Goal: Transaction & Acquisition: Purchase product/service

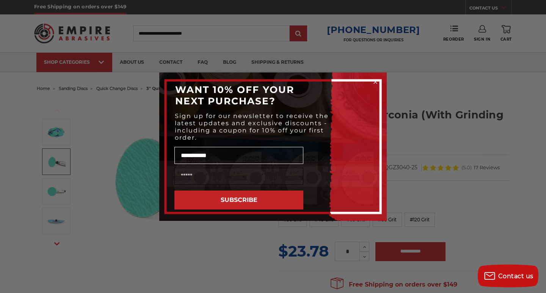
type input "**********"
type input "****"
click at [461, 146] on div "**********" at bounding box center [273, 146] width 546 height 293
click at [206, 251] on div "**********" at bounding box center [273, 146] width 546 height 293
click at [375, 80] on circle "Close dialog" at bounding box center [375, 81] width 7 height 7
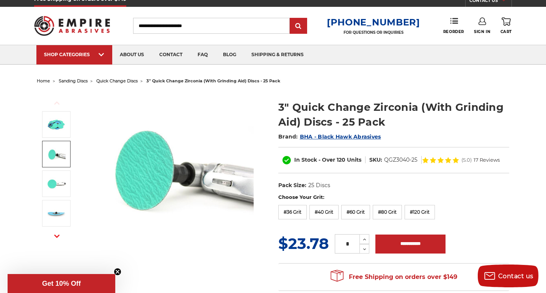
scroll to position [9, 0]
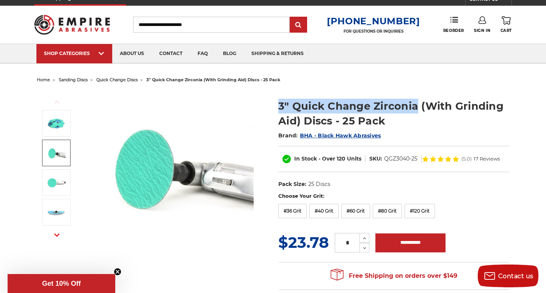
drag, startPoint x: 416, startPoint y: 105, endPoint x: 277, endPoint y: 103, distance: 138.8
click at [277, 103] on section "3" Quick Change Zirconia (With Grinding Aid) Discs - 25 Pack Brand: BHA - Black…" at bounding box center [393, 142] width 241 height 102
copy h1 "3" Quick Change Zirconia"
click at [211, 111] on img at bounding box center [178, 167] width 152 height 152
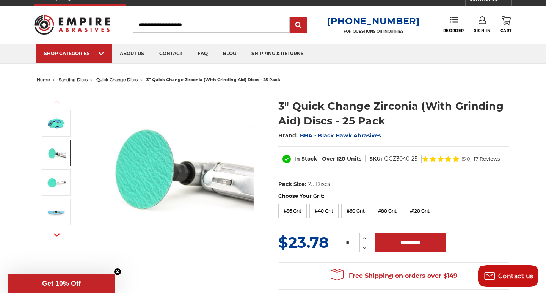
click at [282, 89] on div "Previous Next" at bounding box center [272, 189] width 483 height 208
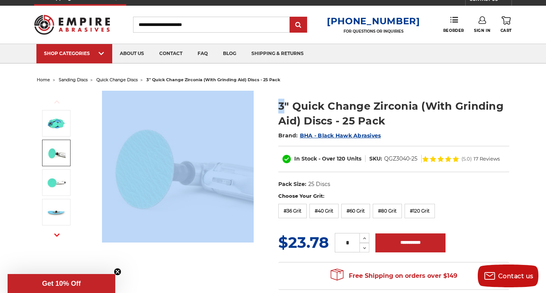
drag, startPoint x: 282, startPoint y: 89, endPoint x: 282, endPoint y: 107, distance: 18.2
click at [282, 107] on div "Previous Next" at bounding box center [272, 189] width 483 height 208
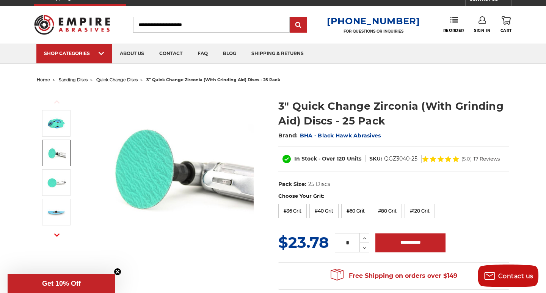
drag, startPoint x: 280, startPoint y: 95, endPoint x: 279, endPoint y: 91, distance: 4.1
click at [279, 91] on section "3" Quick Change Zirconia (With Grinding Aid) Discs - 25 Pack Brand: BHA - Black…" at bounding box center [393, 142] width 241 height 102
click at [279, 94] on section "3" Quick Change Zirconia (With Grinding Aid) Discs - 25 Pack Brand: BHA - Black…" at bounding box center [393, 142] width 241 height 102
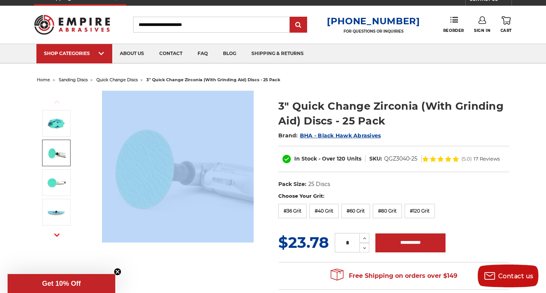
drag, startPoint x: 280, startPoint y: 94, endPoint x: 298, endPoint y: 80, distance: 23.0
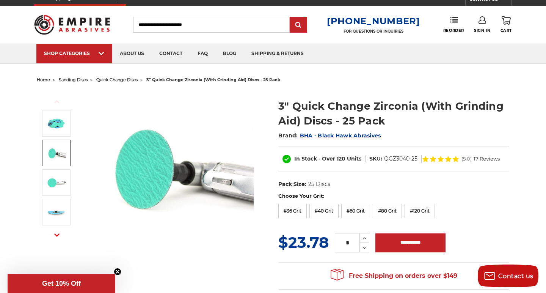
click at [307, 78] on ul "home sanding discs quick change discs 3" quick change zirconia (with grinding a…" at bounding box center [273, 79] width 472 height 11
drag, startPoint x: 281, startPoint y: 97, endPoint x: 283, endPoint y: 101, distance: 4.4
click at [283, 101] on section "3" Quick Change Zirconia (With Grinding Aid) Discs - 25 Pack Brand: BHA - Black…" at bounding box center [393, 142] width 241 height 102
click at [325, 77] on ul "home sanding discs quick change discs 3" quick change zirconia (with grinding a…" at bounding box center [273, 79] width 472 height 11
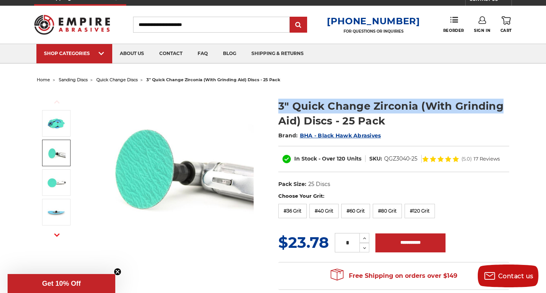
drag, startPoint x: 504, startPoint y: 105, endPoint x: 279, endPoint y: 104, distance: 224.4
click at [279, 104] on h1 "3" Quick Change Zirconia (With Grinding Aid) Discs - 25 Pack" at bounding box center [393, 114] width 231 height 30
copy h1 "3" Quick Change Zirconia (With Grinding"
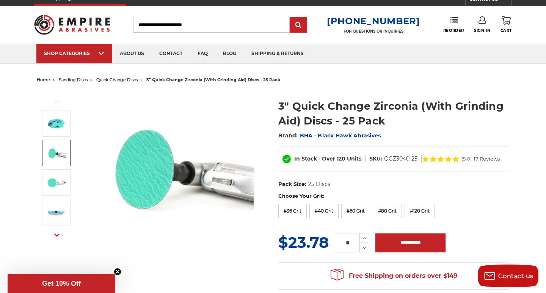
click at [512, 121] on section "3" Quick Change Zirconia (With Grinding Aid) Discs - 25 Pack Brand: BHA - Black…" at bounding box center [393, 142] width 241 height 102
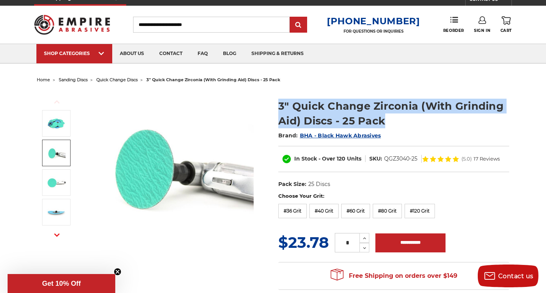
drag, startPoint x: 498, startPoint y: 94, endPoint x: 498, endPoint y: 114, distance: 20.1
click at [498, 114] on section "3" Quick Change Zirconia (With Grinding Aid) Discs - 25 Pack Brand: BHA - Black…" at bounding box center [393, 142] width 241 height 102
copy h1 "3" Quick Change Zirconia (With Grinding Aid) Discs - 25 Pack"
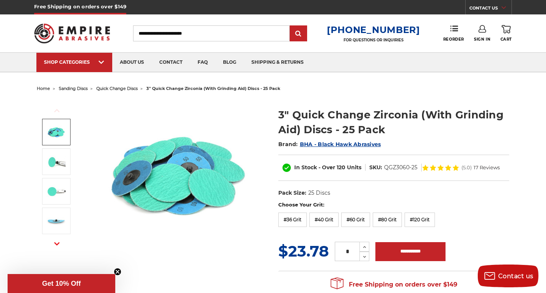
click at [55, 131] on img at bounding box center [56, 131] width 19 height 19
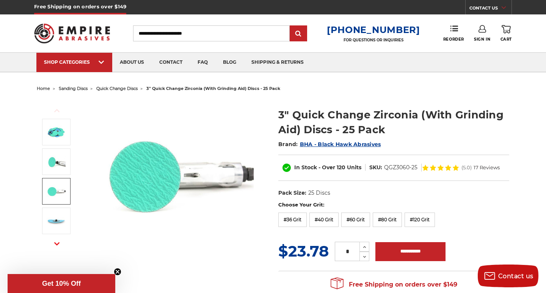
click at [55, 190] on img at bounding box center [56, 191] width 19 height 19
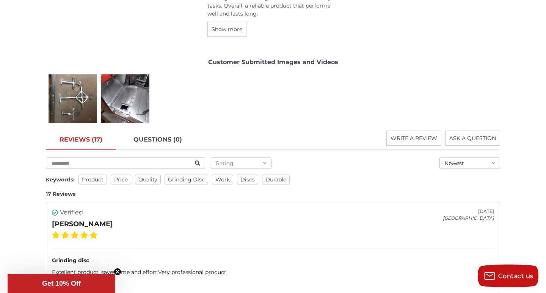
scroll to position [1235, 0]
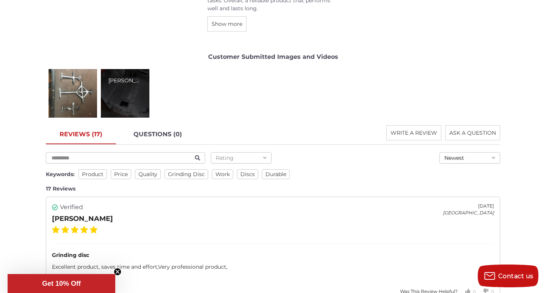
click at [125, 93] on div "ed m." at bounding box center [125, 93] width 49 height 49
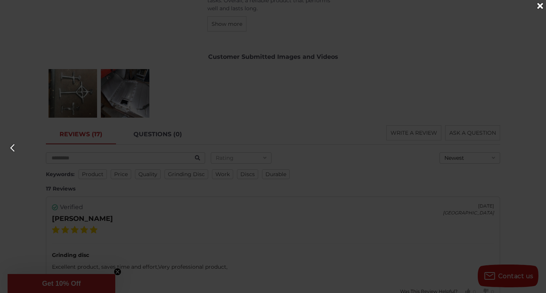
scroll to position [0, 546]
